Goal: Use online tool/utility: Utilize a website feature to perform a specific function

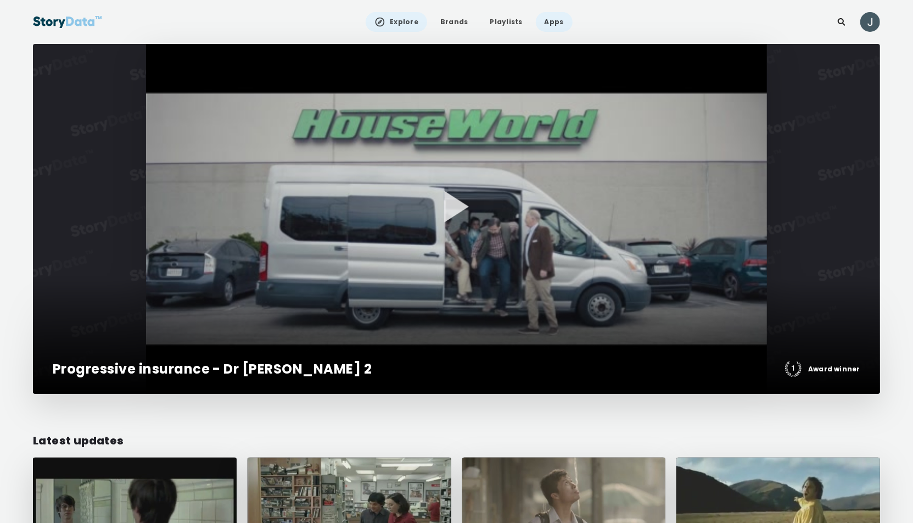
click at [551, 20] on link "Apps" at bounding box center [554, 22] width 37 height 20
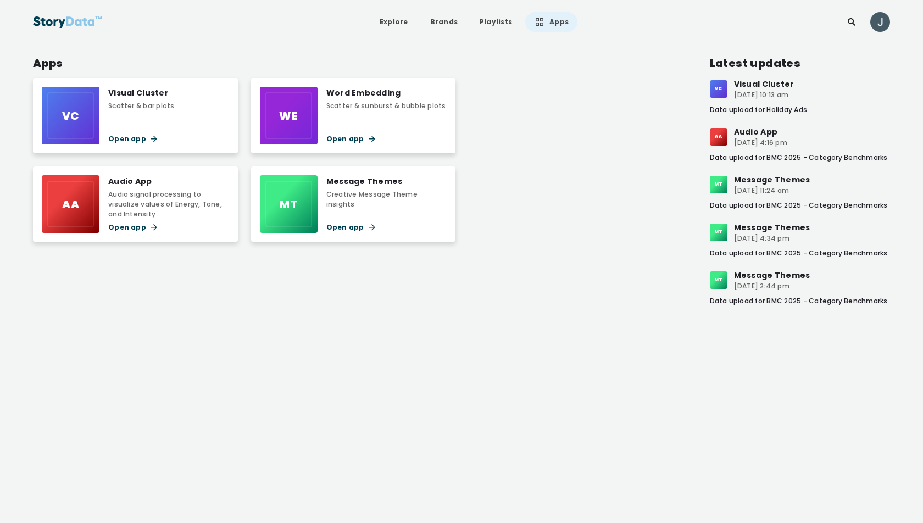
click at [157, 106] on div "Scatter & bar plots" at bounding box center [141, 106] width 66 height 10
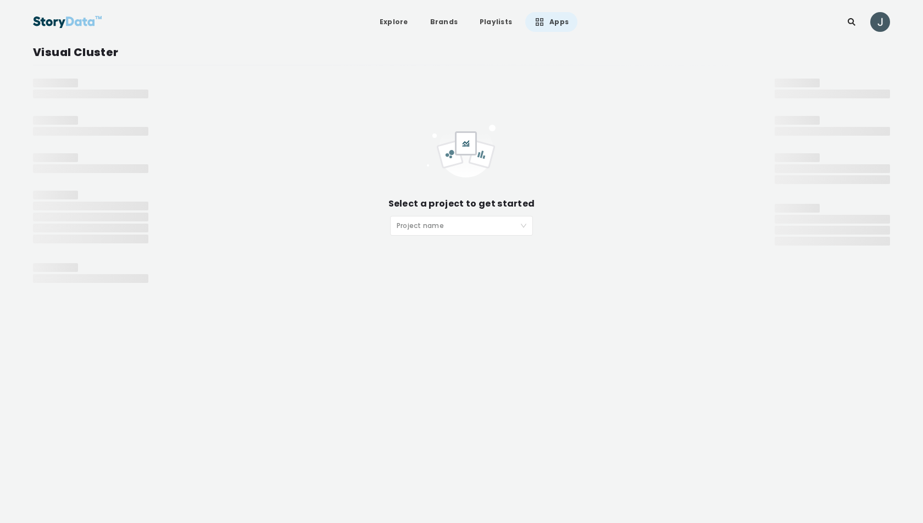
click at [405, 225] on input "search" at bounding box center [458, 224] width 122 height 16
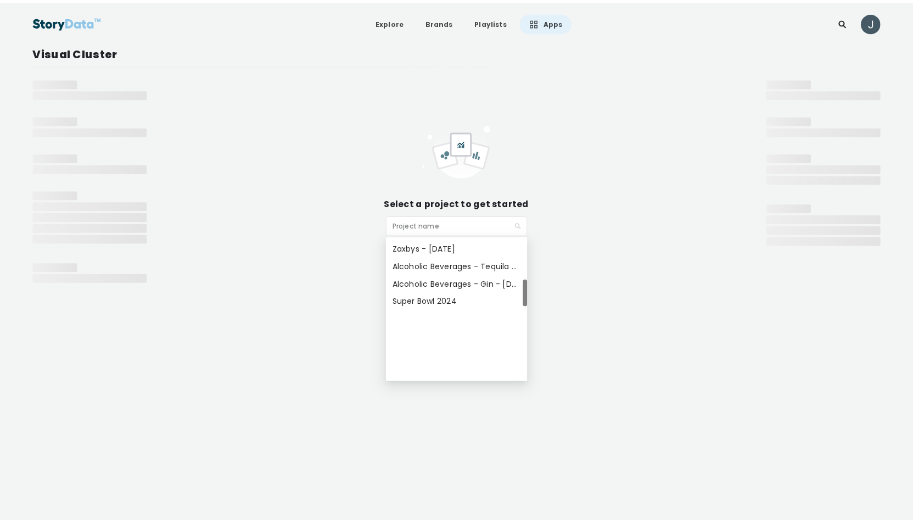
scroll to position [773, 0]
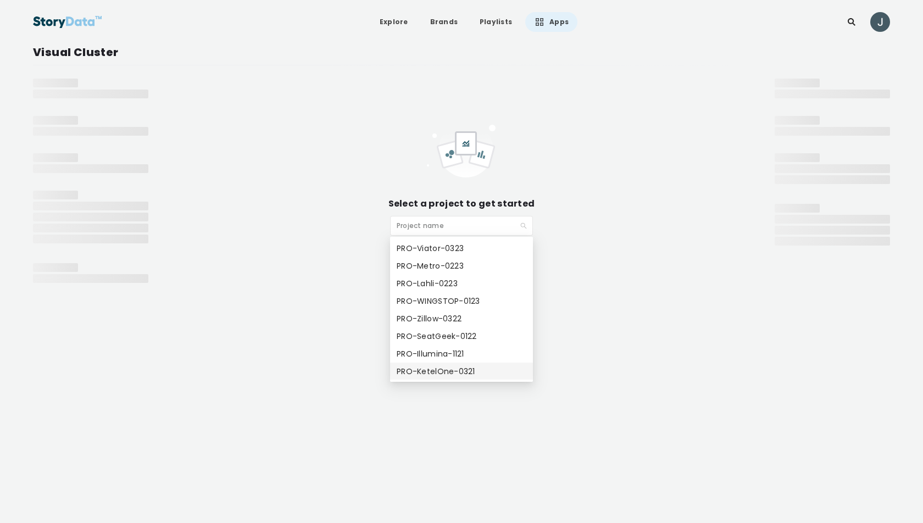
click at [423, 370] on div "PRO-KetelOne-0321" at bounding box center [462, 371] width 130 height 12
